Goal: Transaction & Acquisition: Book appointment/travel/reservation

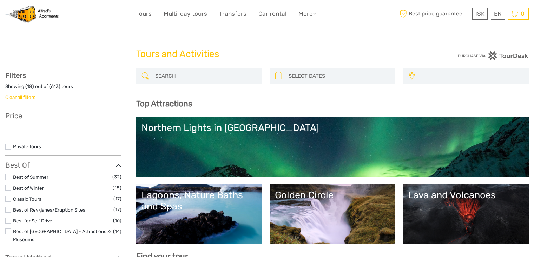
select select
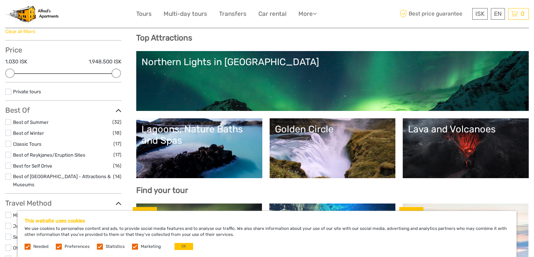
scroll to position [70, 0]
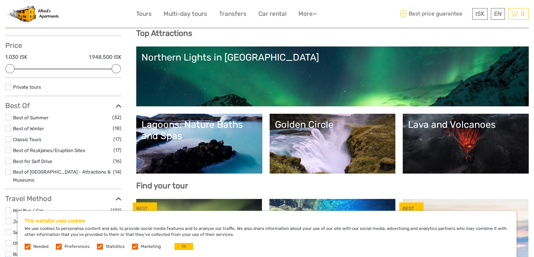
click at [8, 129] on label at bounding box center [8, 128] width 6 height 6
click at [0, 0] on input "checkbox" at bounding box center [0, 0] width 0 height 0
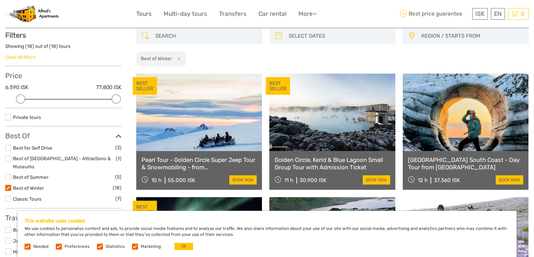
scroll to position [40, 0]
click at [60, 245] on label at bounding box center [59, 246] width 6 height 6
click at [0, 0] on input "checkbox" at bounding box center [0, 0] width 0 height 0
click at [97, 246] on label at bounding box center [100, 246] width 6 height 6
click at [0, 0] on input "checkbox" at bounding box center [0, 0] width 0 height 0
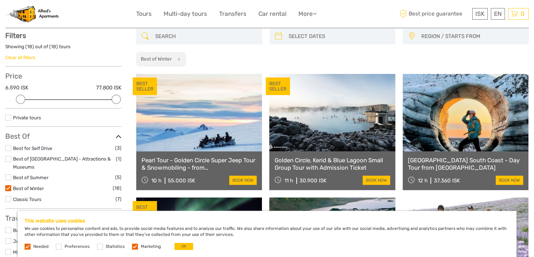
click at [134, 247] on label at bounding box center [135, 246] width 6 height 6
click at [0, 0] on input "checkbox" at bounding box center [0, 0] width 0 height 0
click at [180, 246] on button "OK" at bounding box center [184, 245] width 19 height 7
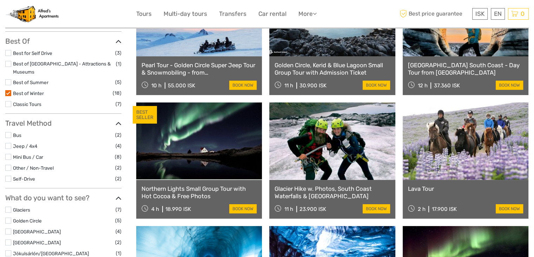
scroll to position [145, 0]
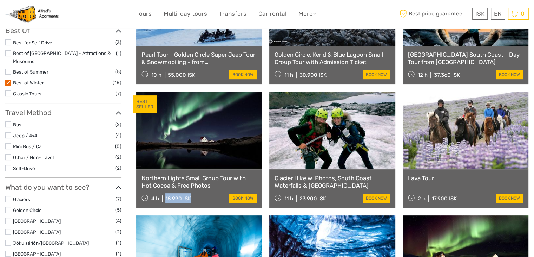
drag, startPoint x: 191, startPoint y: 199, endPoint x: 164, endPoint y: 198, distance: 26.7
click at [164, 198] on div "4 h 18.990 ISK book now" at bounding box center [199, 198] width 115 height 10
copy div "18.990 ISK"
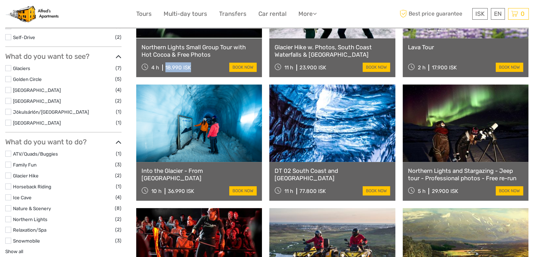
scroll to position [356, 0]
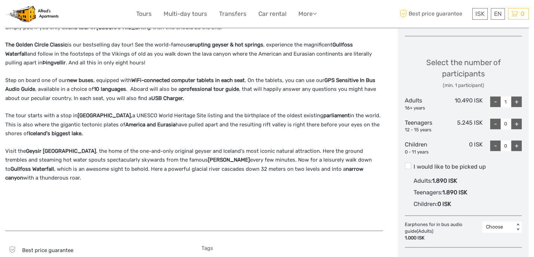
scroll to position [281, 0]
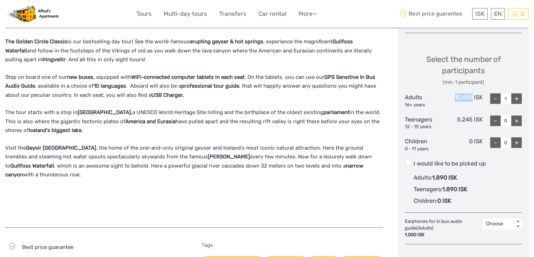
drag, startPoint x: 454, startPoint y: 97, endPoint x: 472, endPoint y: 97, distance: 18.3
click at [472, 97] on div "10.490 ISK" at bounding box center [463, 100] width 39 height 15
copy div "10.490"
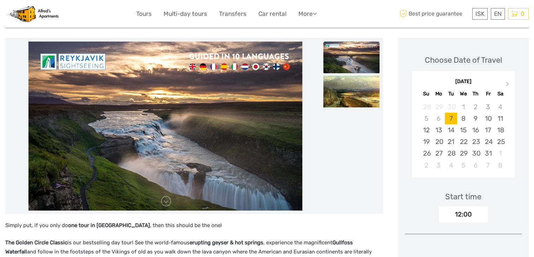
scroll to position [35, 0]
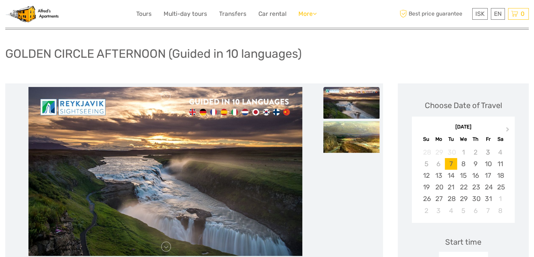
click at [306, 14] on link "More" at bounding box center [308, 14] width 18 height 10
